Goal: Transaction & Acquisition: Purchase product/service

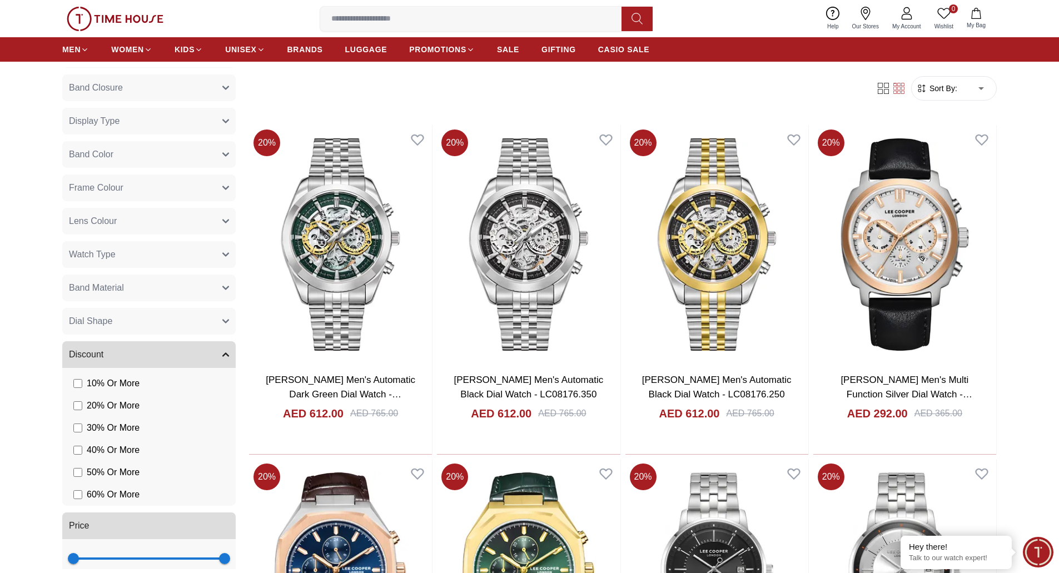
scroll to position [257, 0]
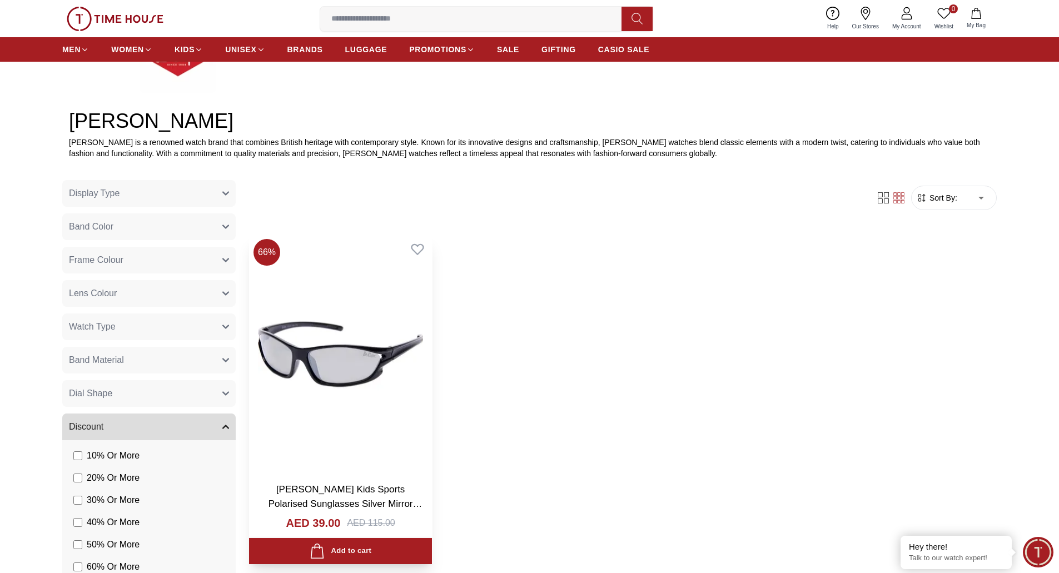
scroll to position [500, 0]
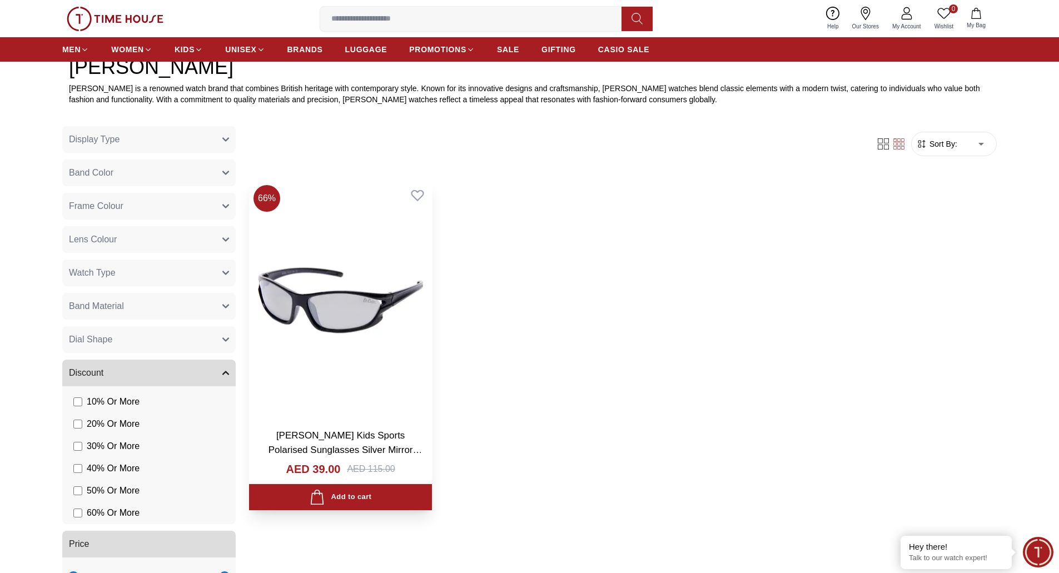
click at [382, 300] on img at bounding box center [340, 300] width 183 height 239
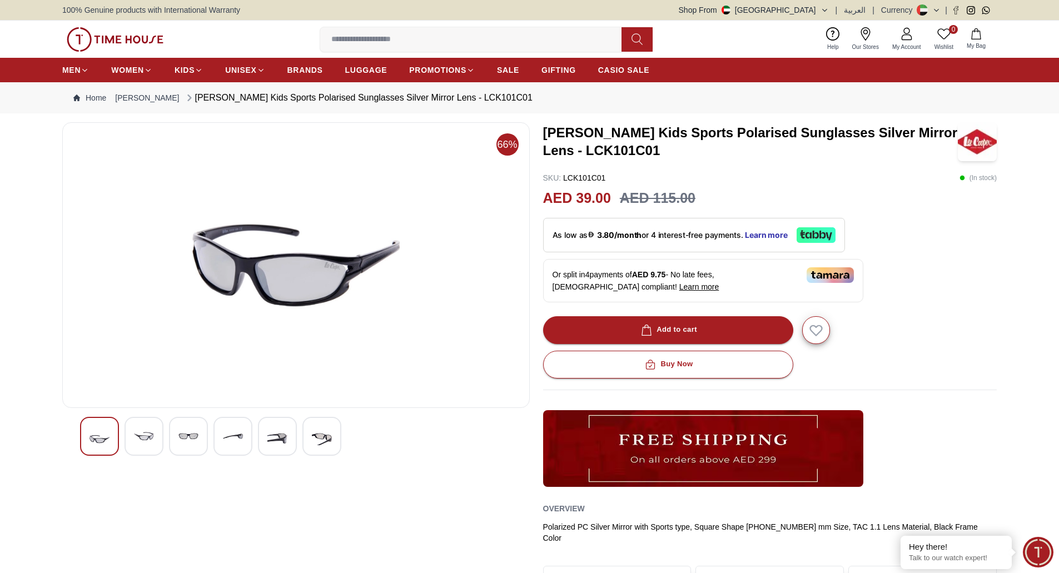
click at [148, 434] on img at bounding box center [144, 436] width 20 height 20
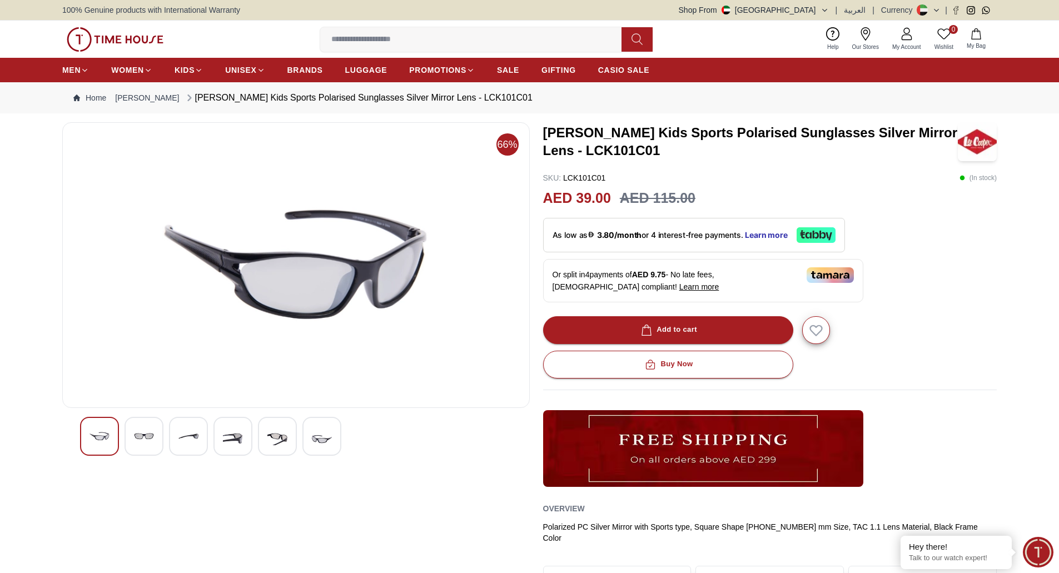
click at [181, 441] on img at bounding box center [188, 436] width 20 height 20
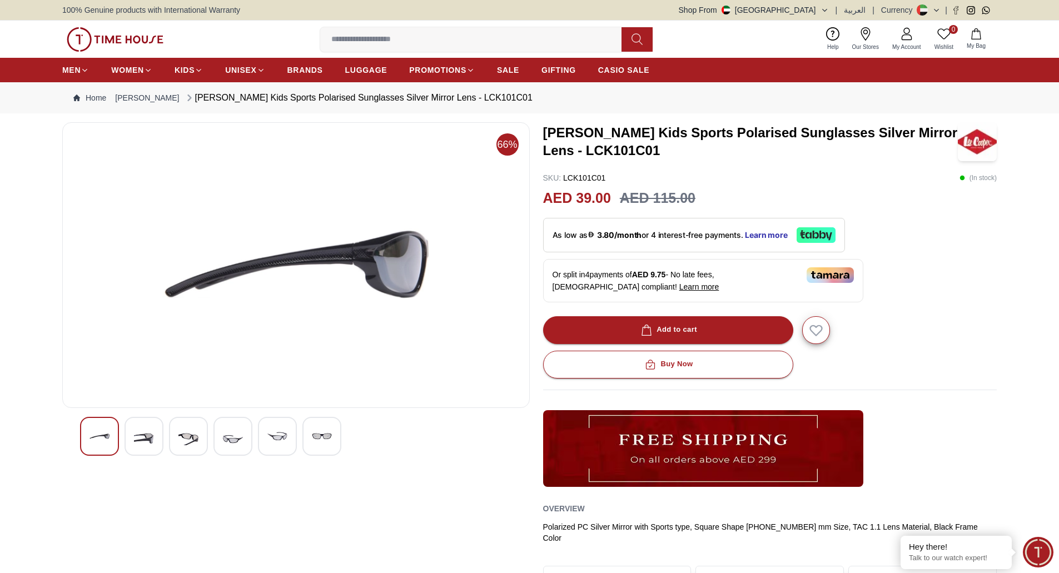
click at [231, 438] on img at bounding box center [233, 439] width 20 height 26
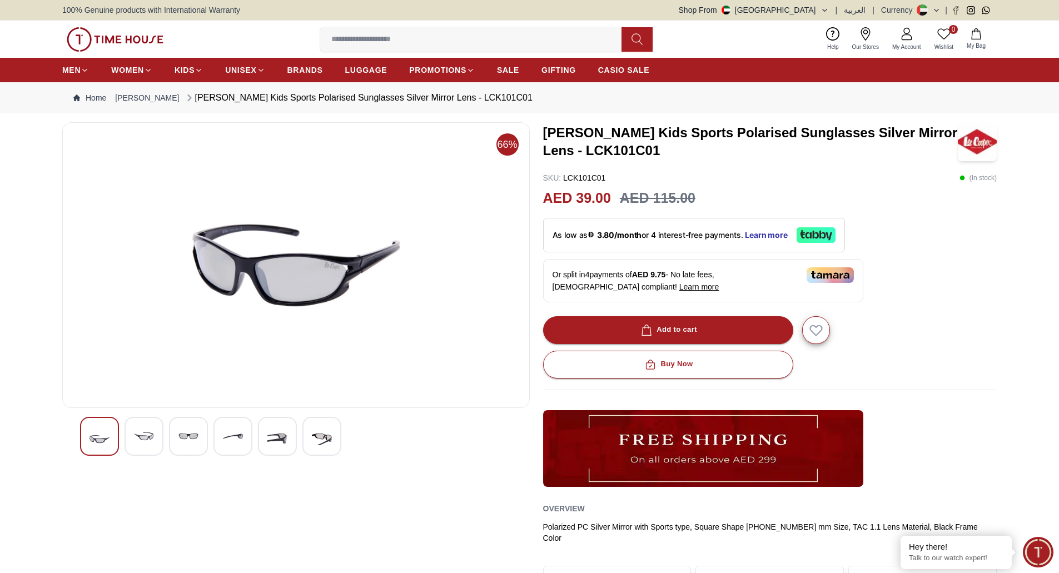
click at [263, 437] on div at bounding box center [277, 436] width 39 height 39
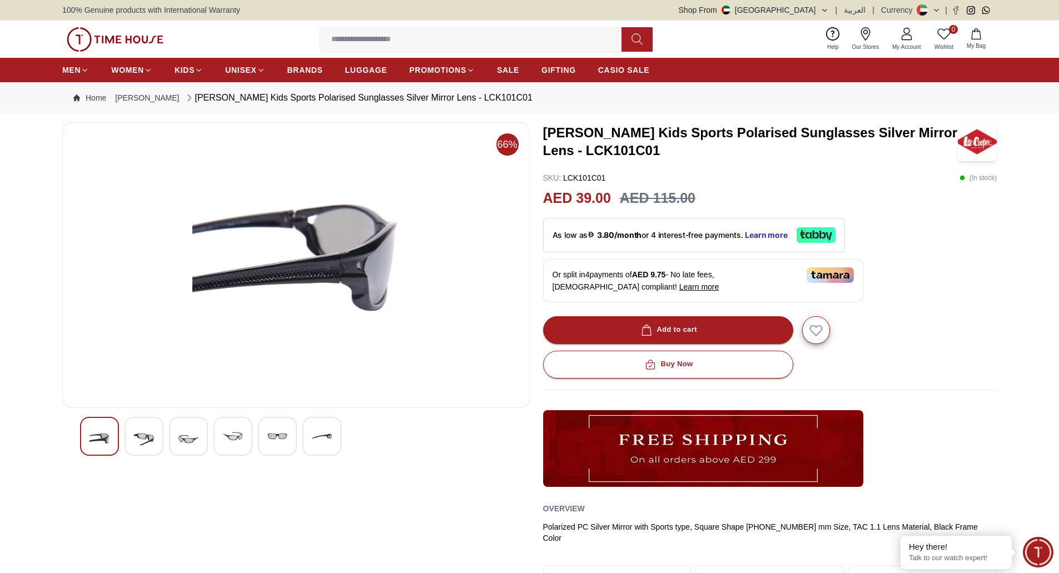
click at [318, 437] on img at bounding box center [322, 436] width 20 height 20
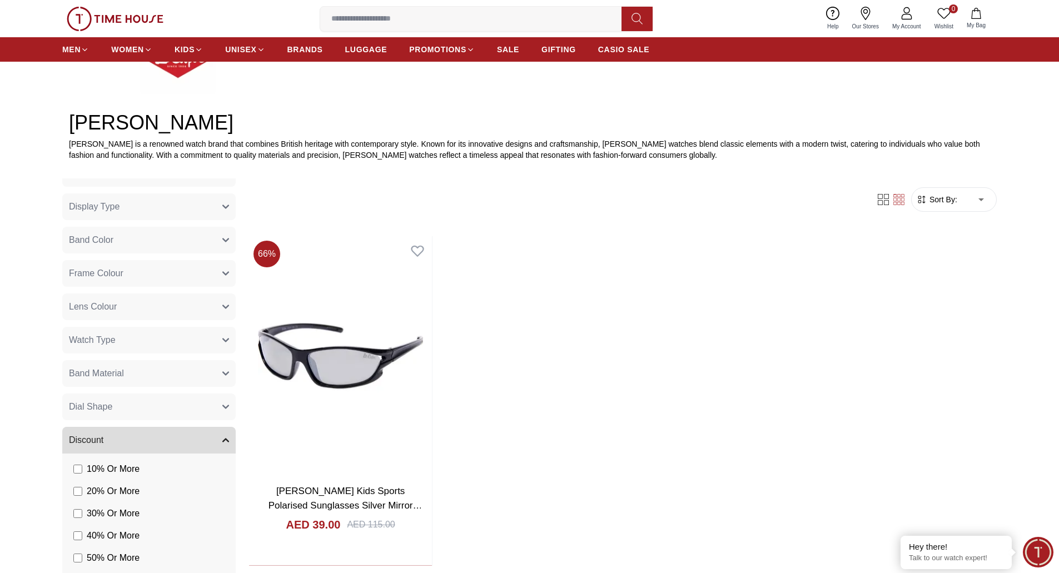
scroll to position [257, 0]
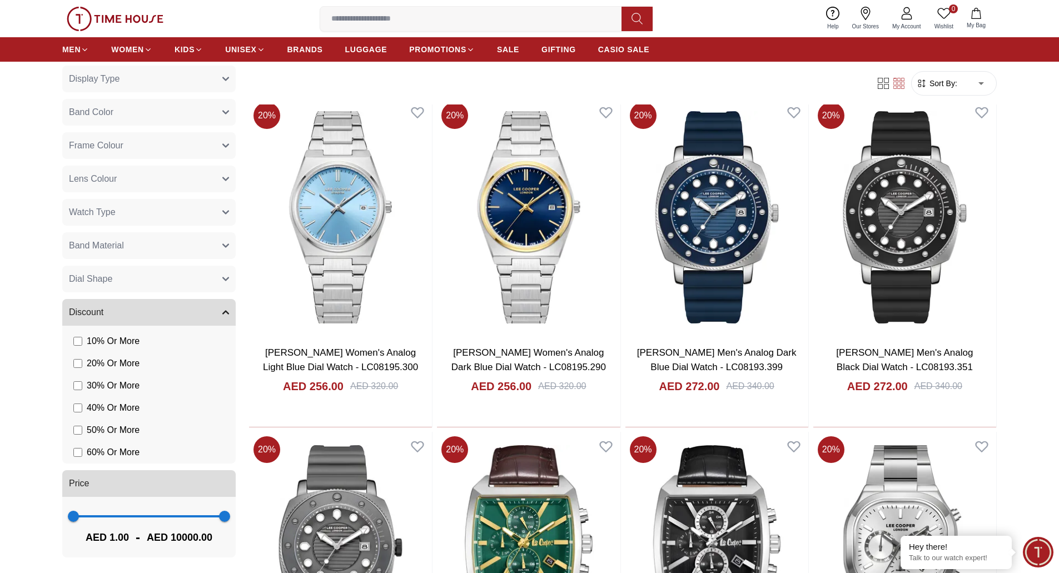
scroll to position [723, 0]
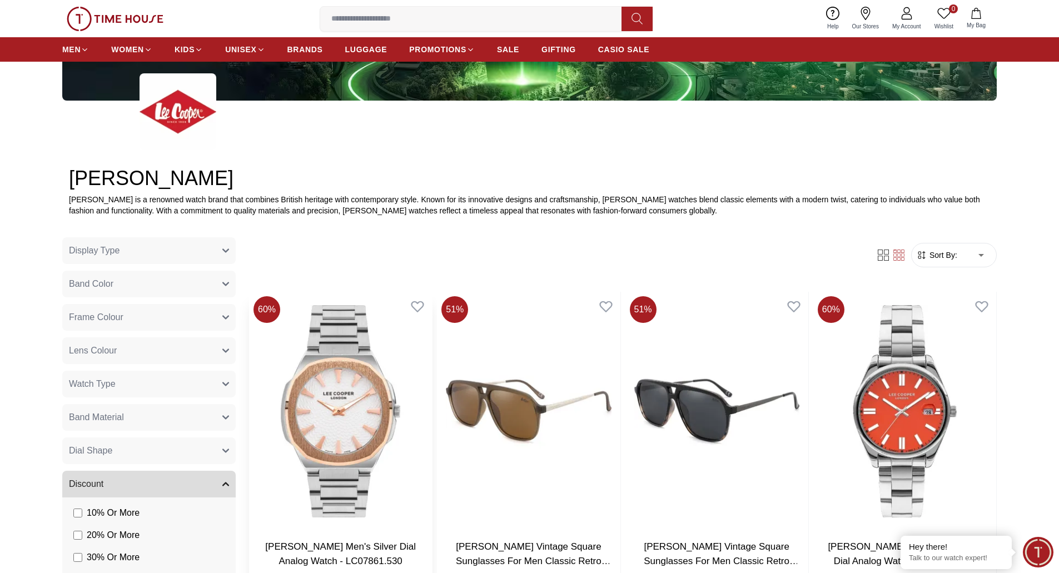
scroll to position [612, 0]
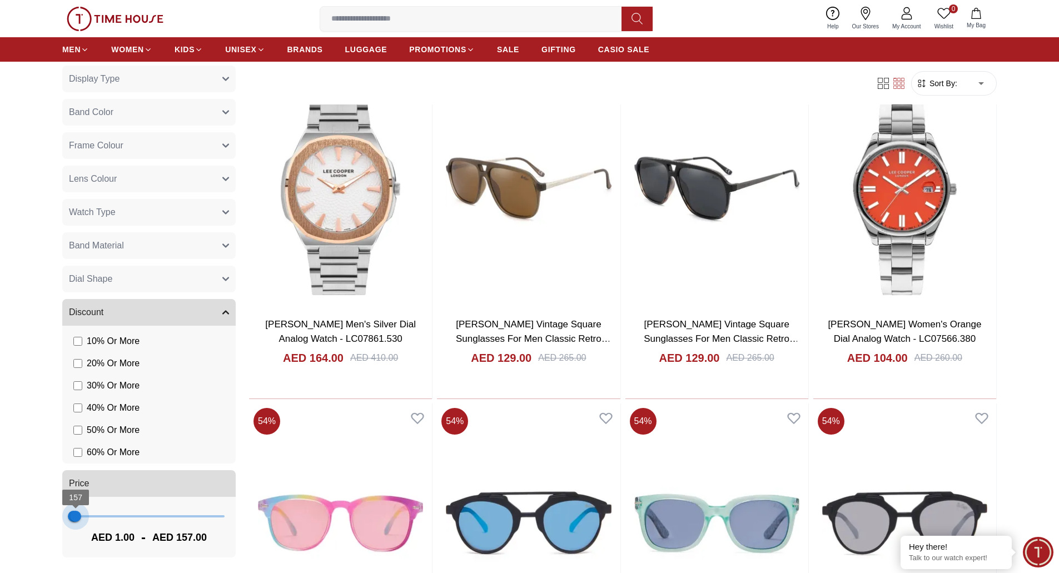
type input "***"
drag, startPoint x: 217, startPoint y: 517, endPoint x: 75, endPoint y: 528, distance: 142.3
click at [75, 528] on div "1 118 AED 1.00 - AED 118.00" at bounding box center [148, 527] width 173 height 61
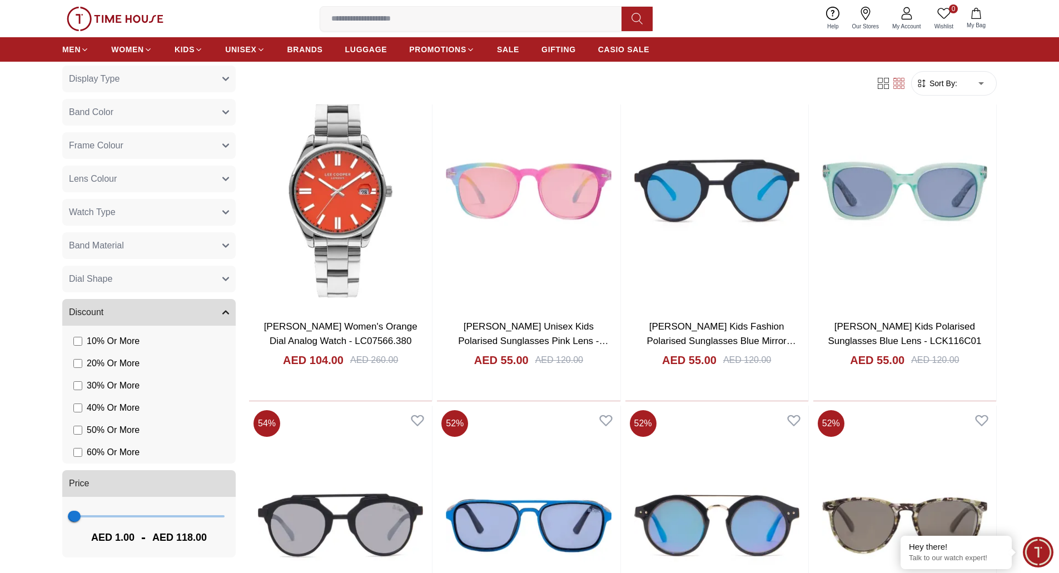
scroll to position [612, 0]
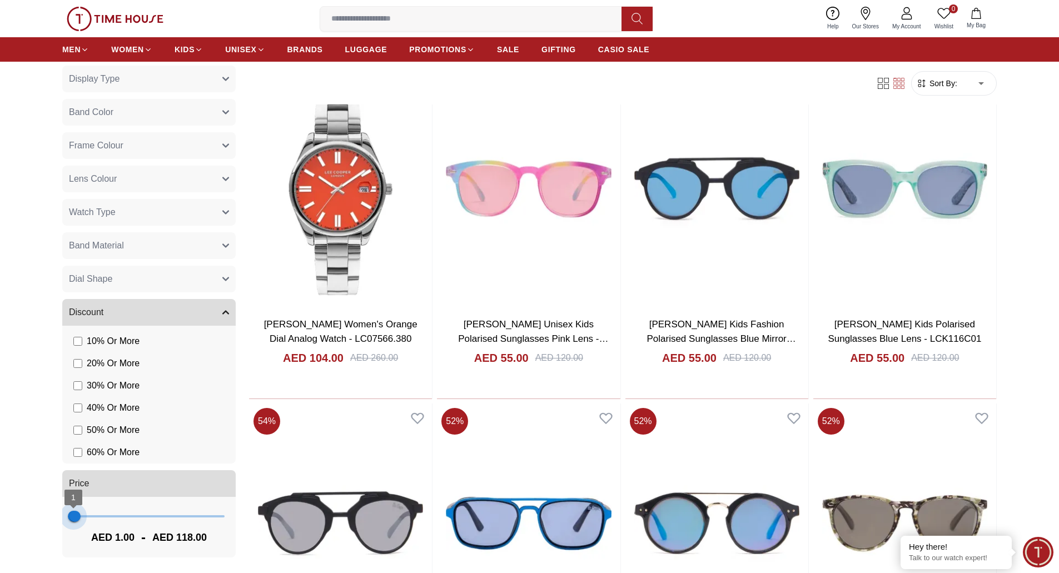
type input "***"
drag, startPoint x: 72, startPoint y: 518, endPoint x: 80, endPoint y: 515, distance: 8.0
click at [80, 515] on span "429" at bounding box center [80, 516] width 11 height 11
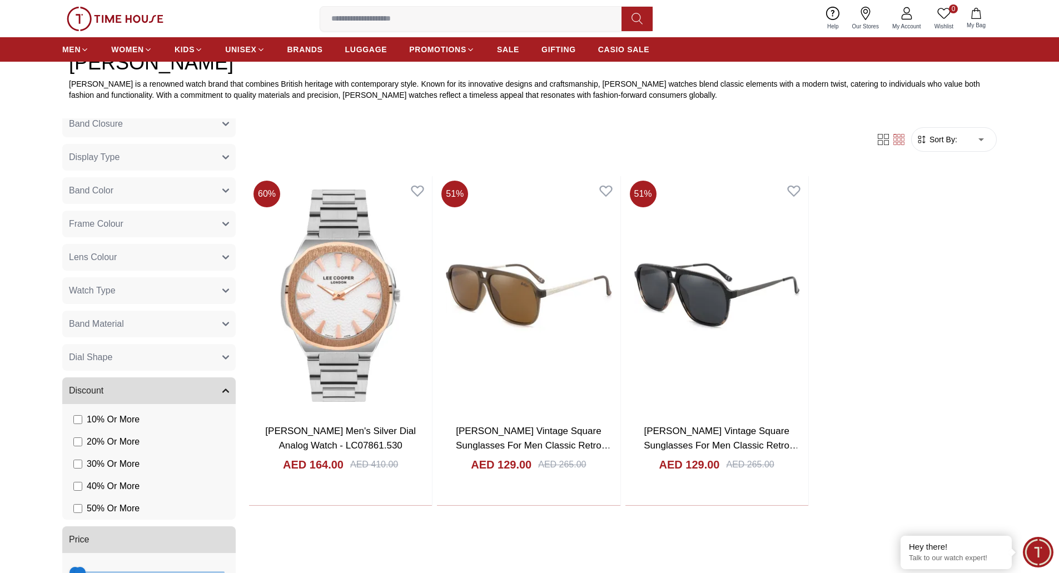
scroll to position [667, 0]
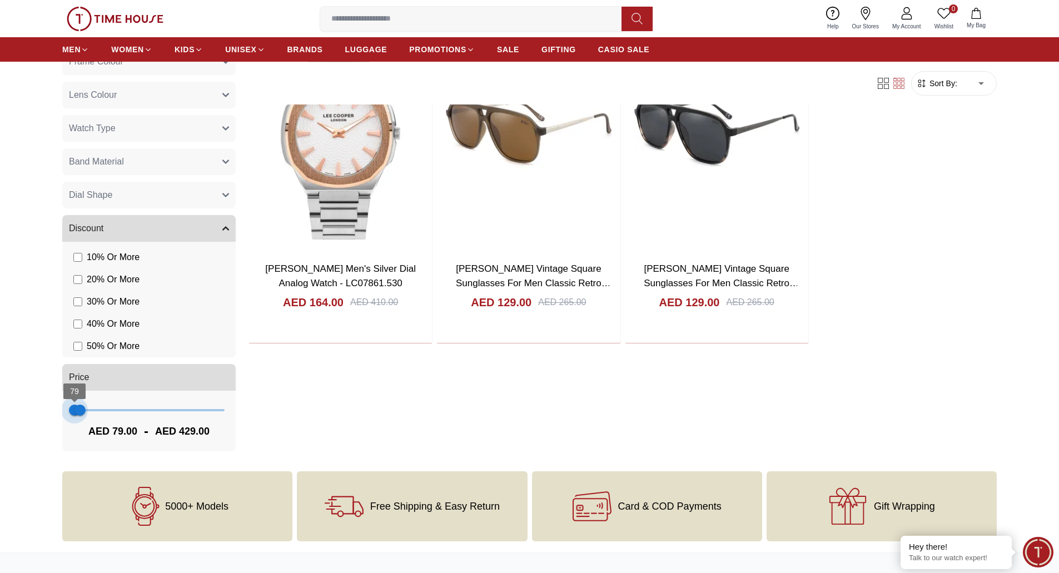
type input "***"
click at [75, 414] on span "118 429" at bounding box center [148, 410] width 151 height 17
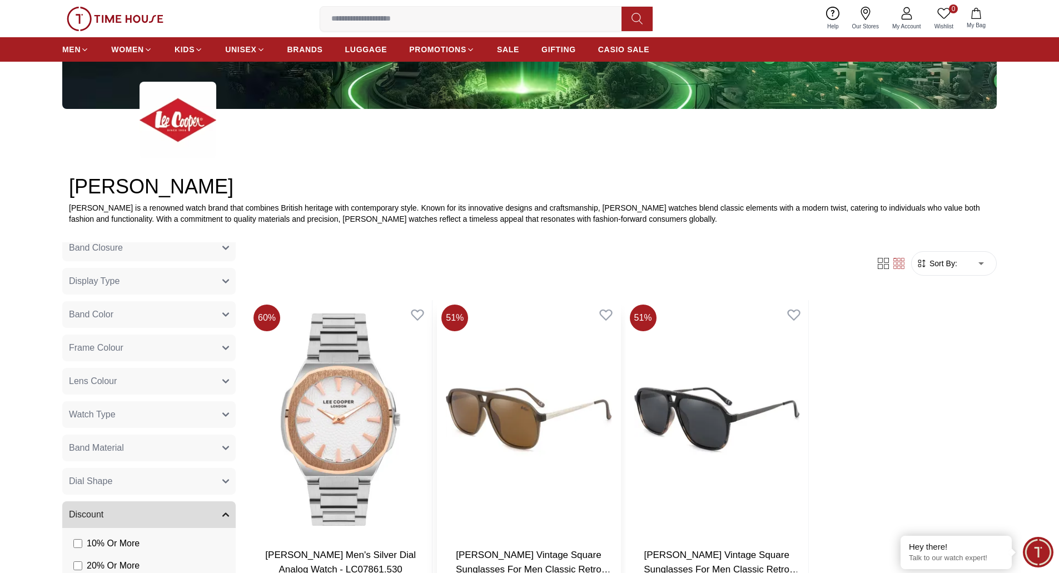
scroll to position [500, 0]
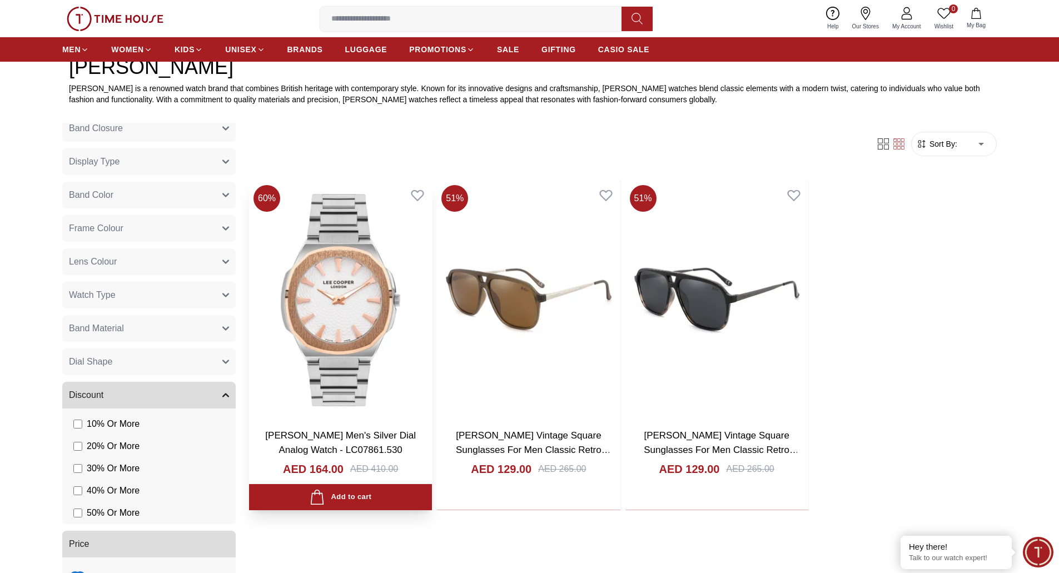
click at [386, 300] on img at bounding box center [340, 300] width 183 height 239
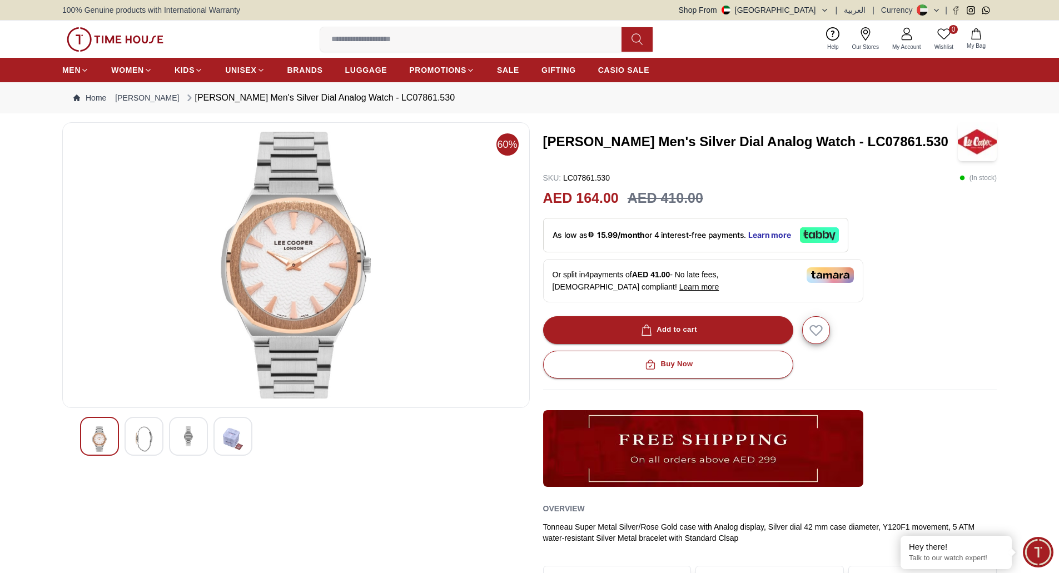
click at [154, 436] on div at bounding box center [144, 436] width 39 height 39
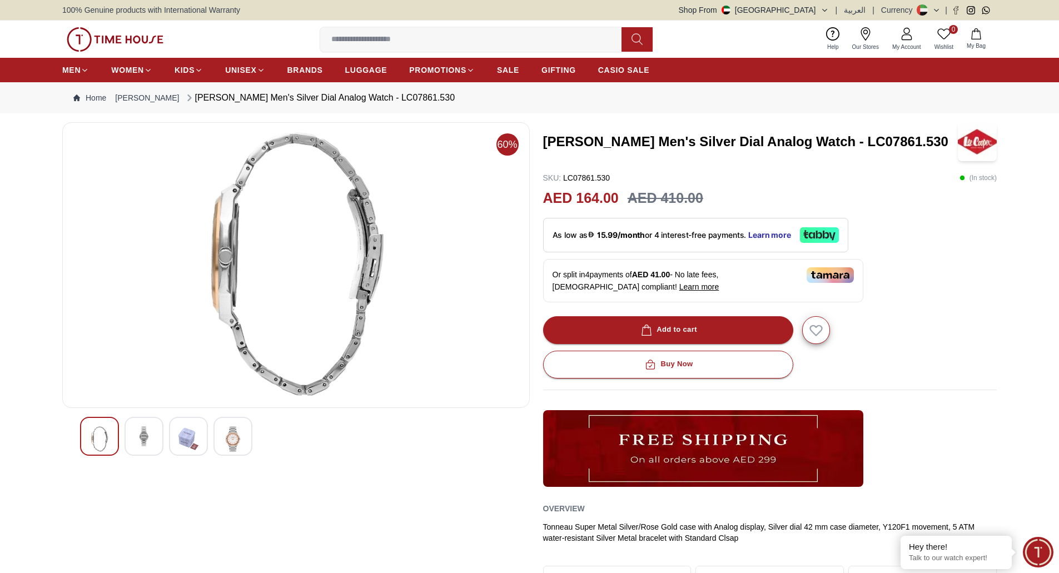
click at [188, 443] on img at bounding box center [188, 439] width 20 height 26
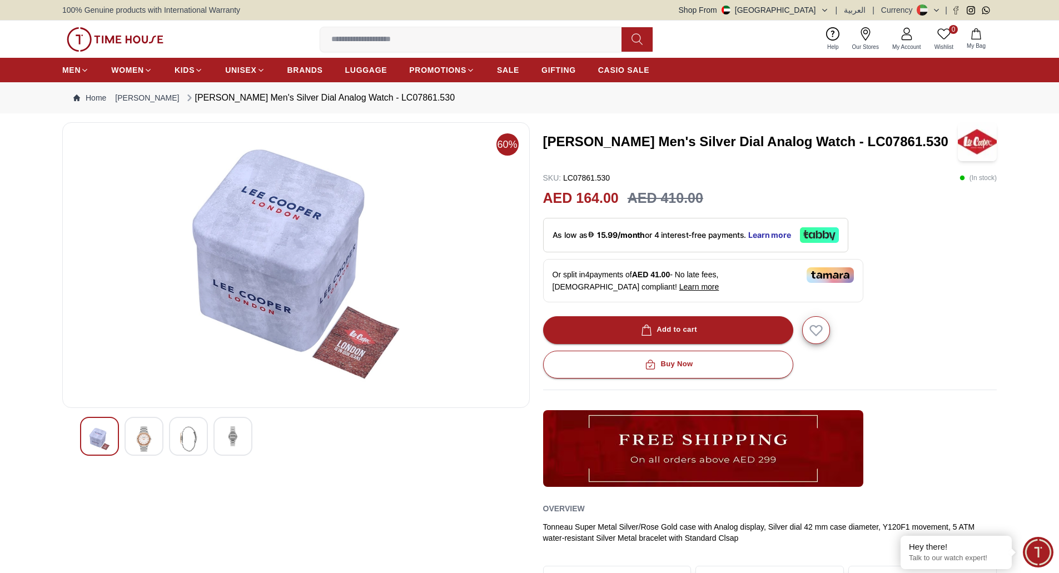
click at [226, 438] on img at bounding box center [233, 436] width 20 height 20
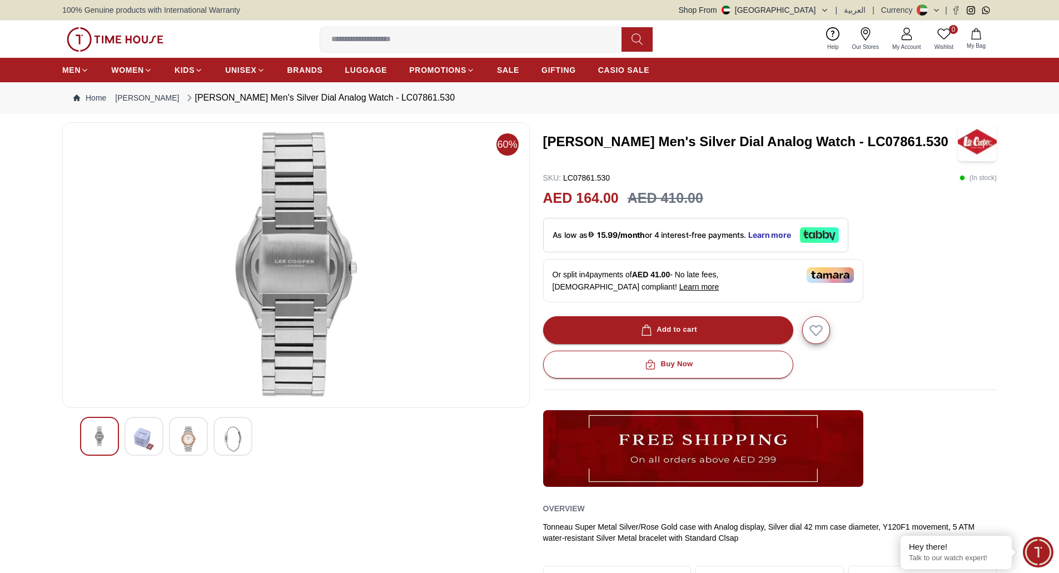
click at [118, 438] on div at bounding box center [99, 436] width 39 height 39
click at [181, 439] on img at bounding box center [188, 439] width 20 height 26
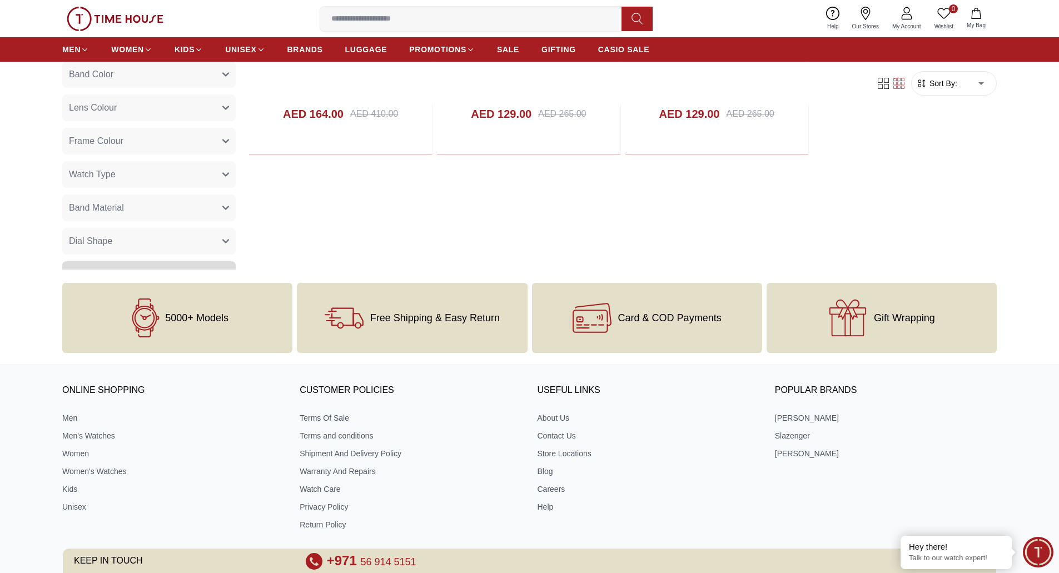
scroll to position [644, 0]
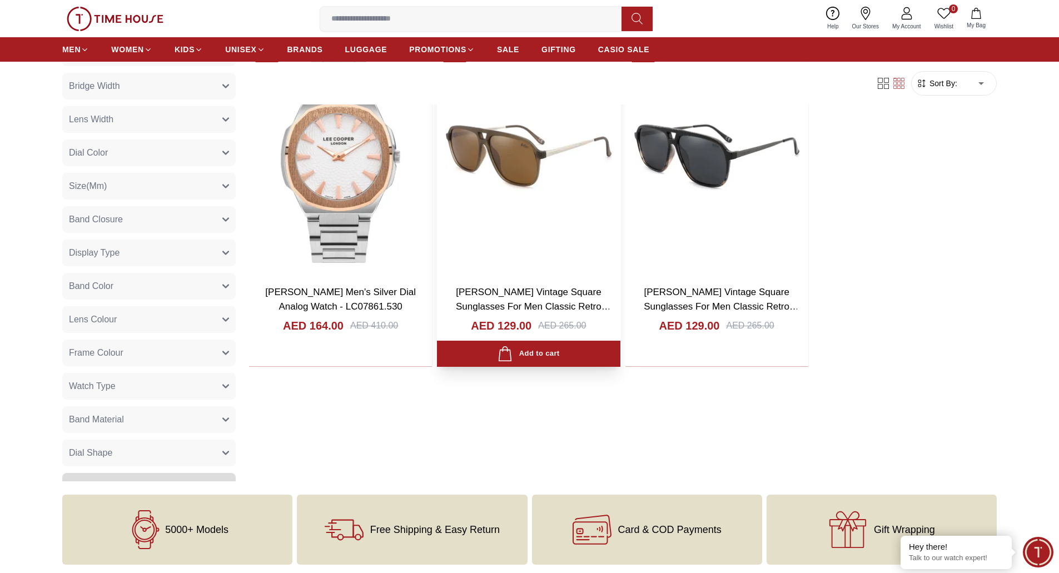
click at [518, 291] on link "[PERSON_NAME] Vintage Square Sunglasses For Men Classic Retro Designer Style - …" at bounding box center [533, 306] width 155 height 39
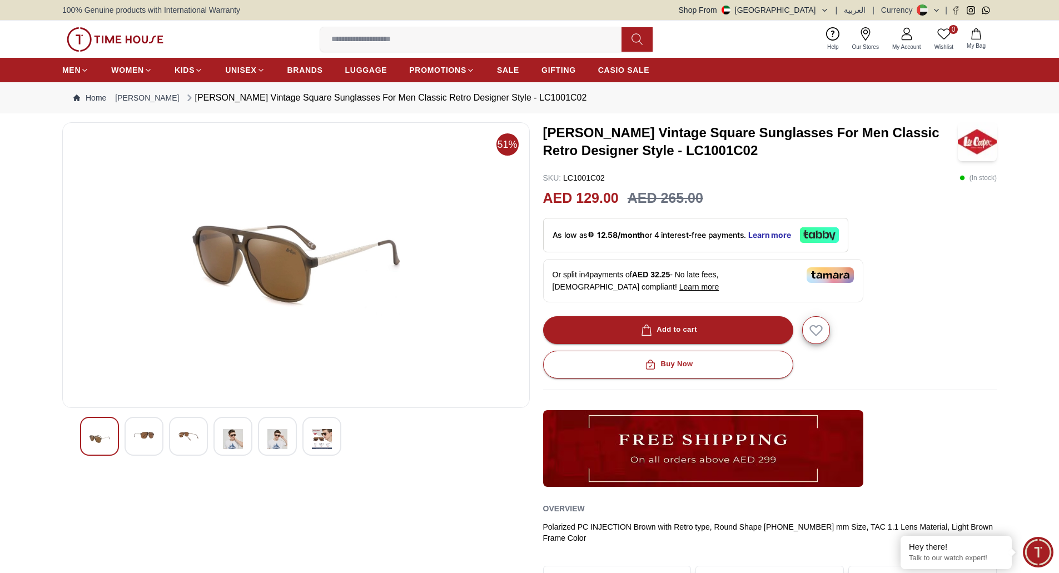
click at [150, 440] on img at bounding box center [144, 436] width 20 height 20
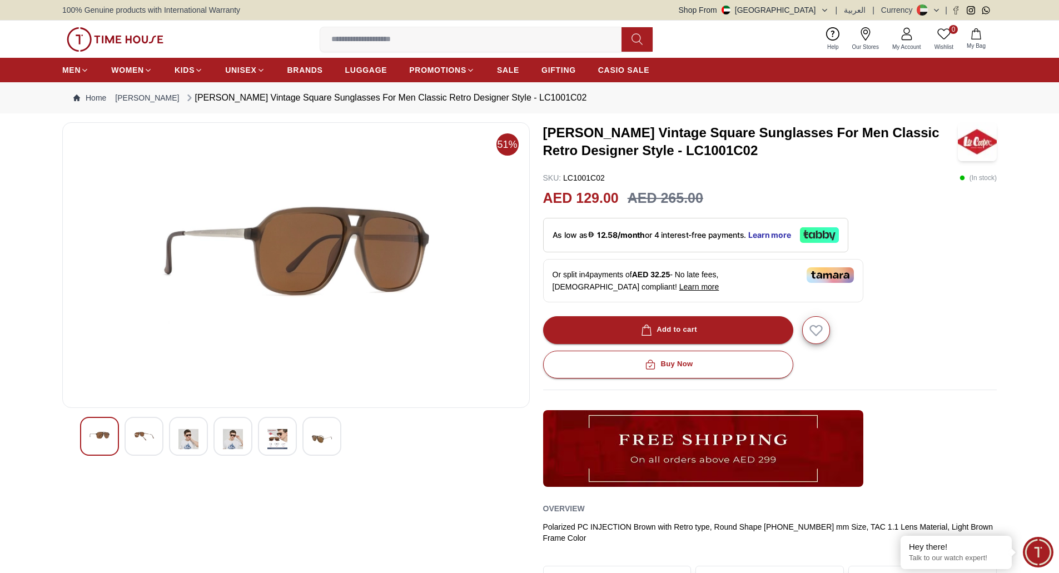
click at [190, 440] on img at bounding box center [188, 439] width 20 height 26
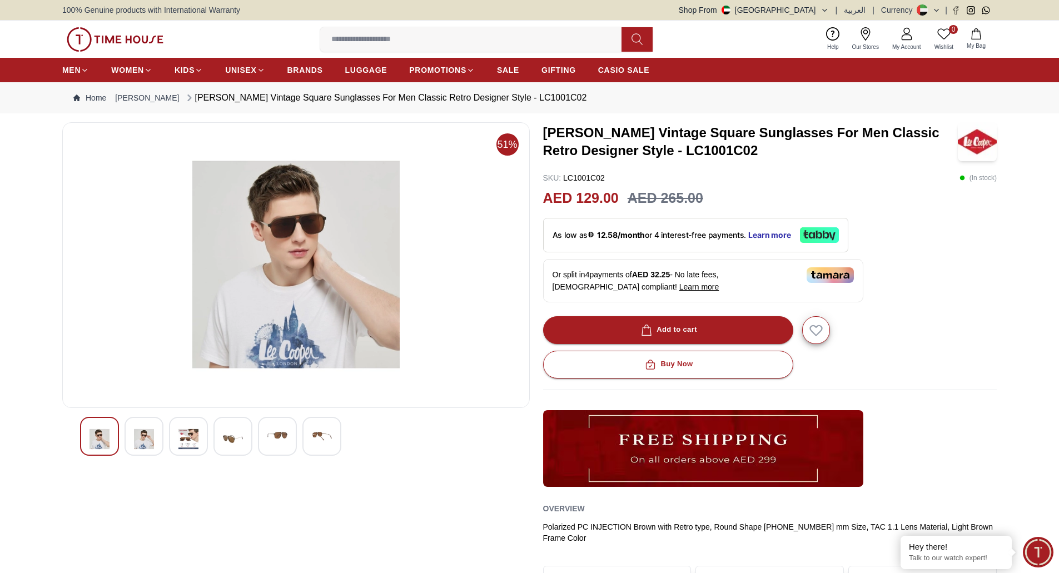
click at [220, 439] on div at bounding box center [233, 436] width 39 height 39
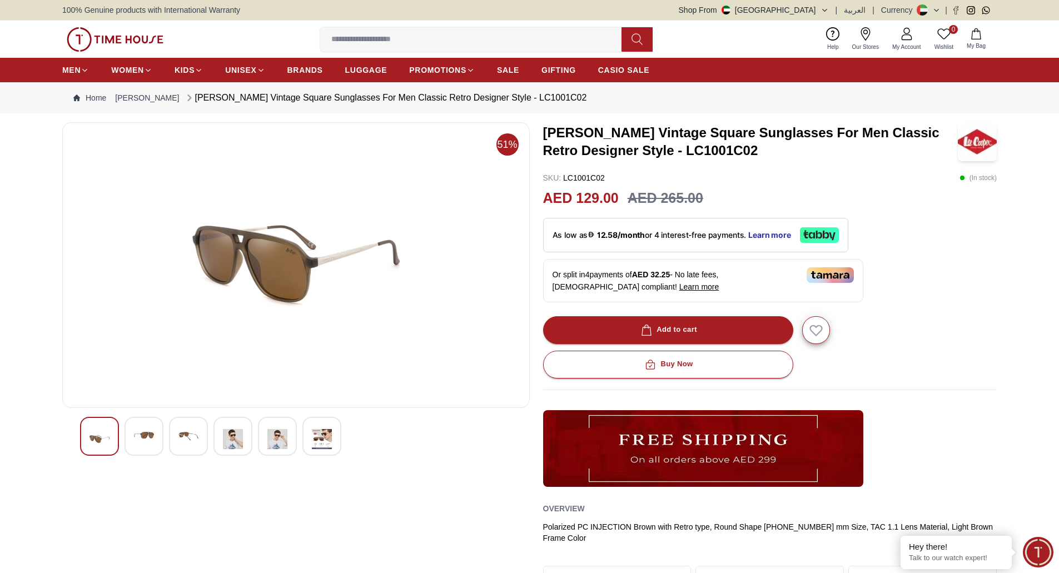
click at [291, 442] on div at bounding box center [277, 436] width 39 height 39
